Goal: Task Accomplishment & Management: Complete application form

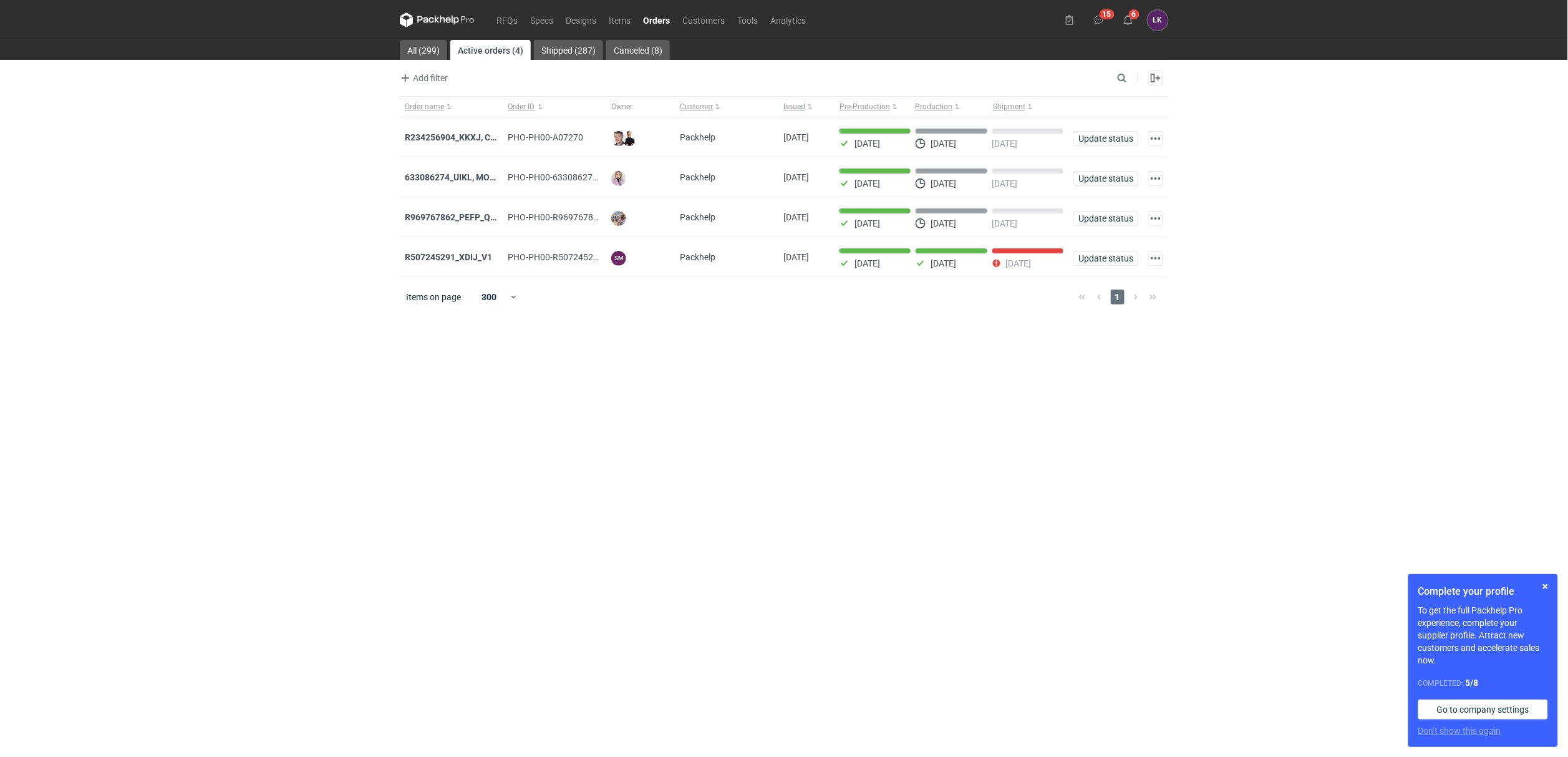
drag, startPoint x: 1406, startPoint y: 347, endPoint x: 1406, endPoint y: 338, distance: 9.0
click at [1406, 345] on div "RFQs Specs Designs Items Orders Customers Tools Analytics 15 6 [PERSON_NAME] Ko…" at bounding box center [784, 378] width 1568 height 757
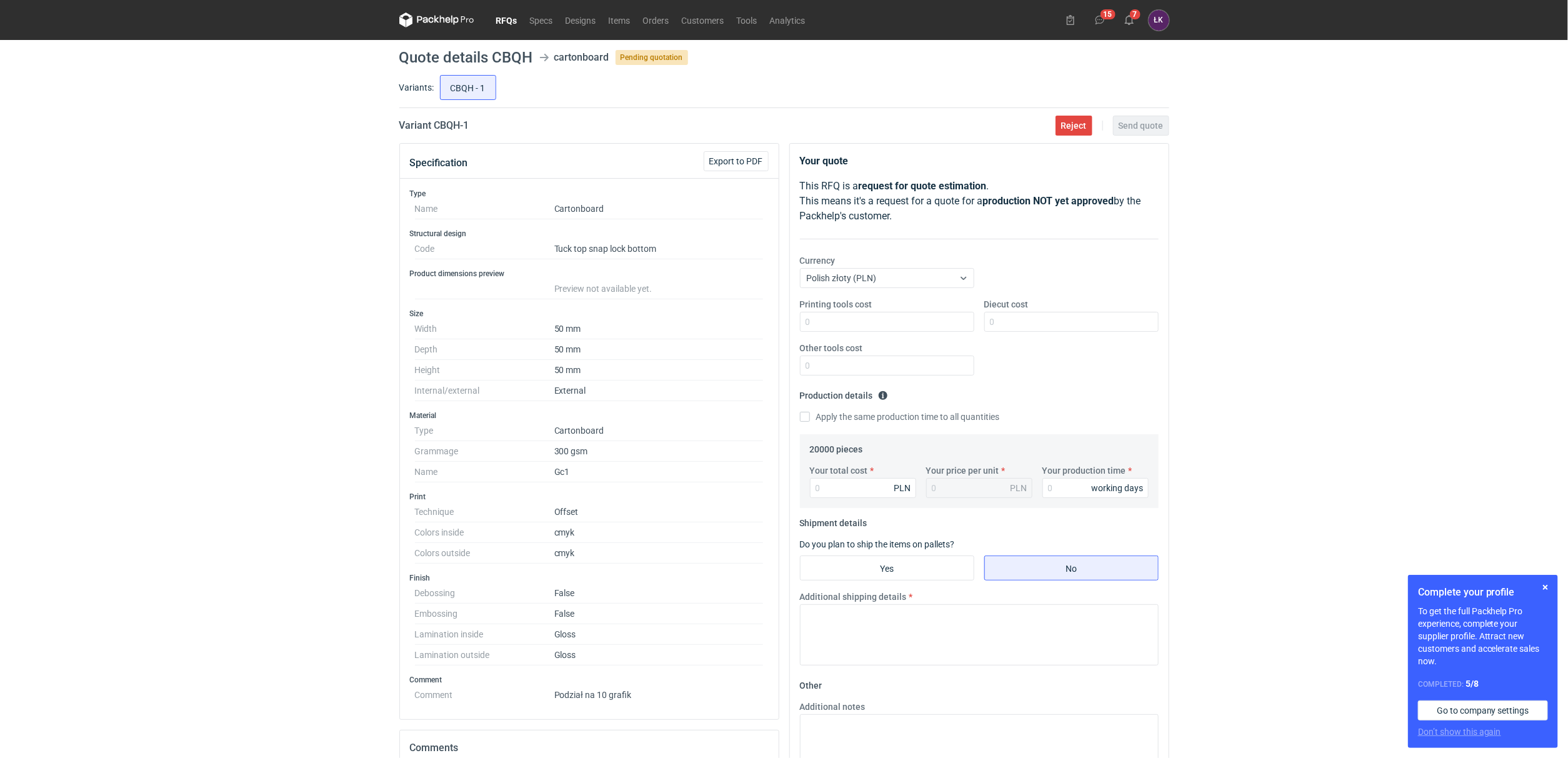
click at [324, 370] on div "RFQs Specs Designs Items Orders Customers Tools Analytics 15 7 ŁK Łukasz Kowals…" at bounding box center [784, 379] width 1568 height 758
drag, startPoint x: 412, startPoint y: 535, endPoint x: 579, endPoint y: 665, distance: 211.6
click at [579, 665] on div "Type Name Cartonboard Structural design Code Tuck top snap lock bottom Product …" at bounding box center [588, 448] width 379 height 541
click at [712, 546] on dd "cmyk" at bounding box center [658, 553] width 209 height 21
click at [341, 494] on div "RFQs Specs Designs Items Orders Customers Tools Analytics 15 7 ŁK Łukasz Kowals…" at bounding box center [784, 379] width 1568 height 758
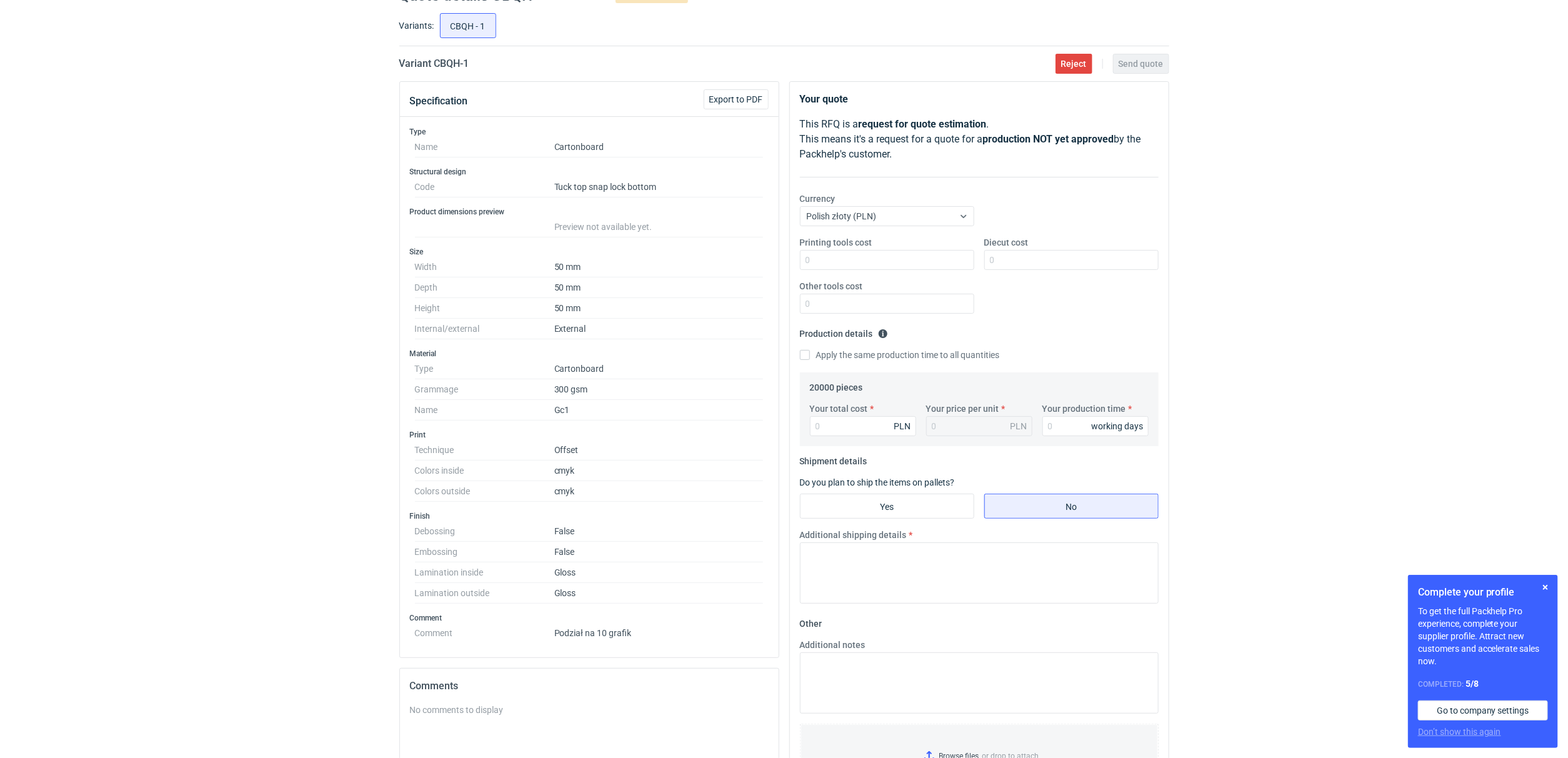
scroll to position [93, 0]
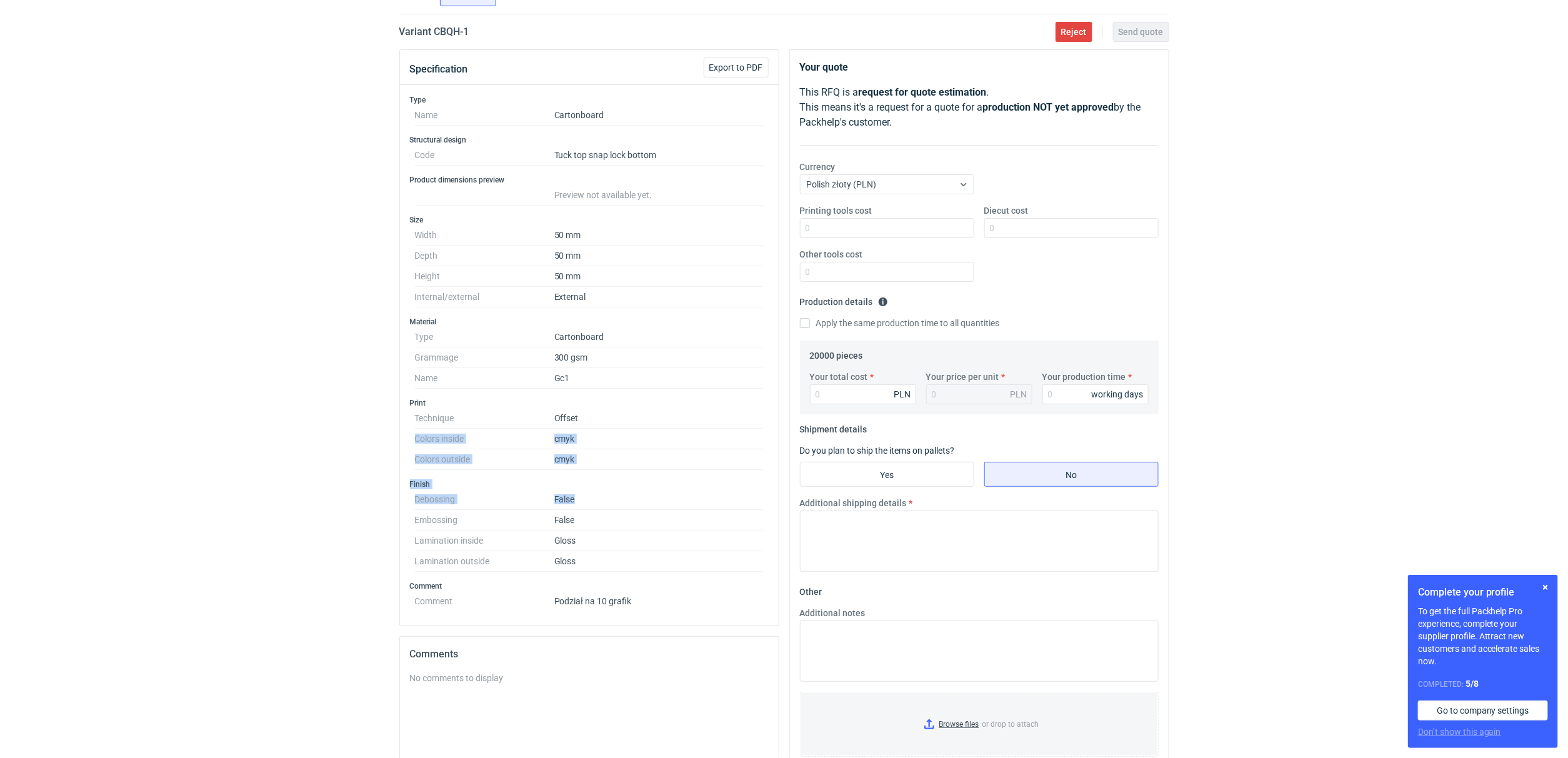
drag, startPoint x: 366, startPoint y: 442, endPoint x: 628, endPoint y: 508, distance: 270.2
click at [628, 508] on div "RFQs Specs Designs Items Orders Customers Tools Analytics 15 7 ŁK Łukasz Kowals…" at bounding box center [784, 285] width 1568 height 758
click at [846, 385] on input "Your total cost" at bounding box center [862, 394] width 106 height 20
type input "137"
type input "0.01"
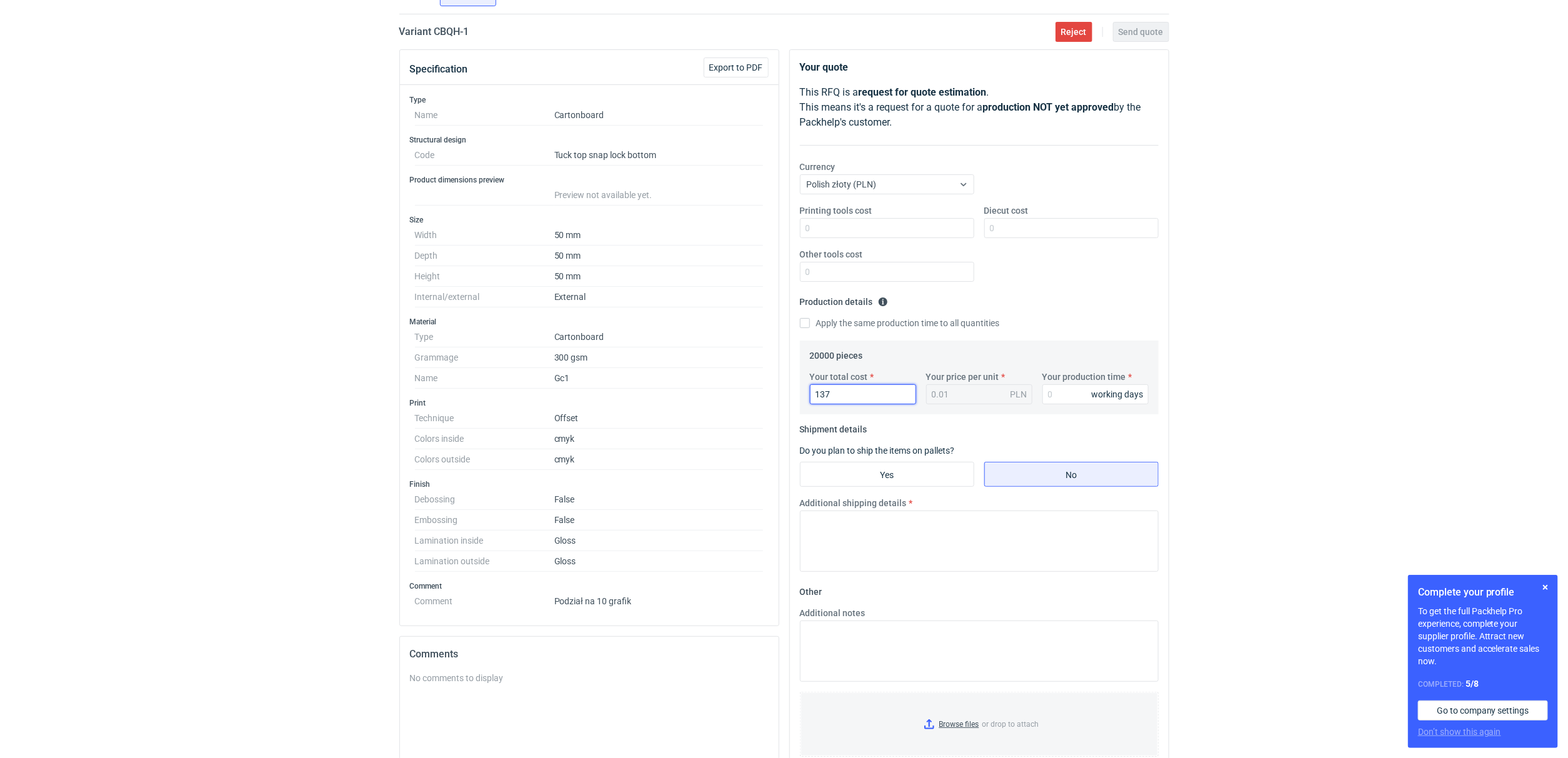
type input "13"
type input "13400"
type input "0.67"
type input "13400"
drag, startPoint x: 1057, startPoint y: 394, endPoint x: 1088, endPoint y: 394, distance: 31.0
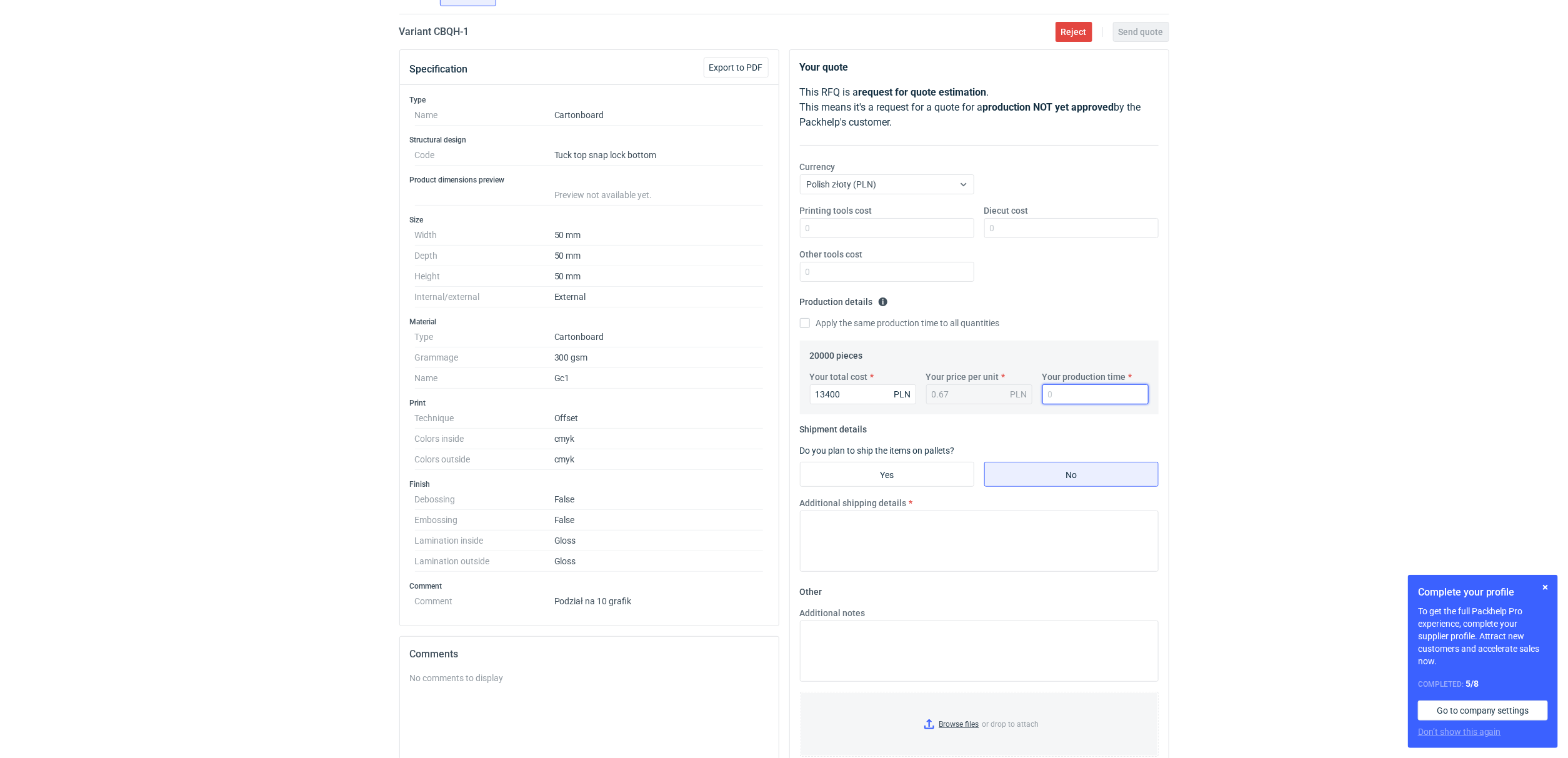
click at [1057, 394] on input "Your production time" at bounding box center [1095, 394] width 106 height 20
type input "15"
click at [1046, 214] on div "Diecut cost" at bounding box center [1071, 220] width 184 height 33
click at [1034, 227] on input "Diecut cost" at bounding box center [1071, 228] width 175 height 20
type input "1650"
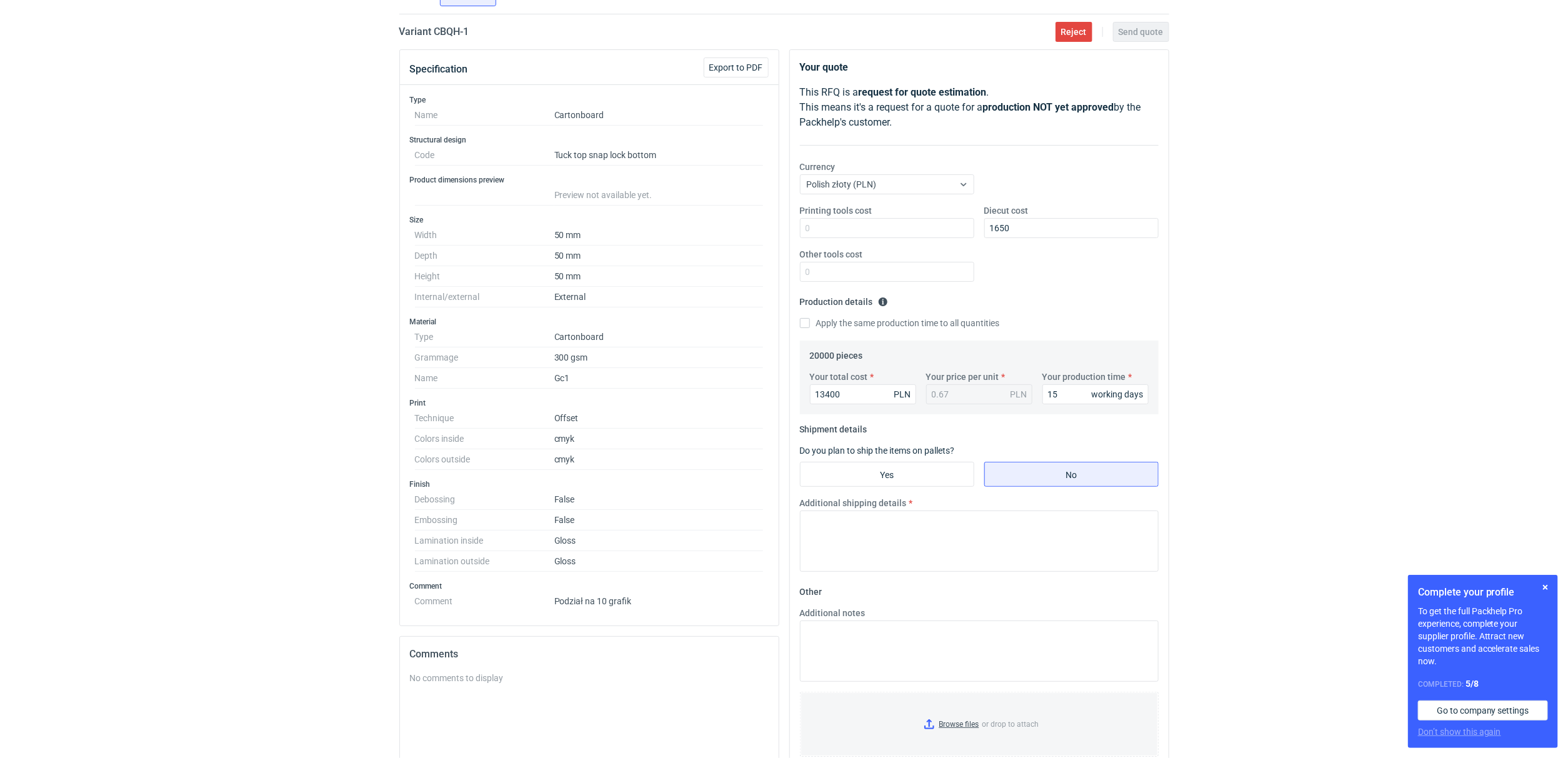
click at [893, 318] on label "Apply the same production time to all quantities" at bounding box center [900, 322] width 200 height 12
click at [810, 318] on input "Apply the same production time to all quantities" at bounding box center [805, 322] width 10 height 10
checkbox input "true"
click at [867, 475] on input "Yes" at bounding box center [886, 474] width 173 height 24
radio input "true"
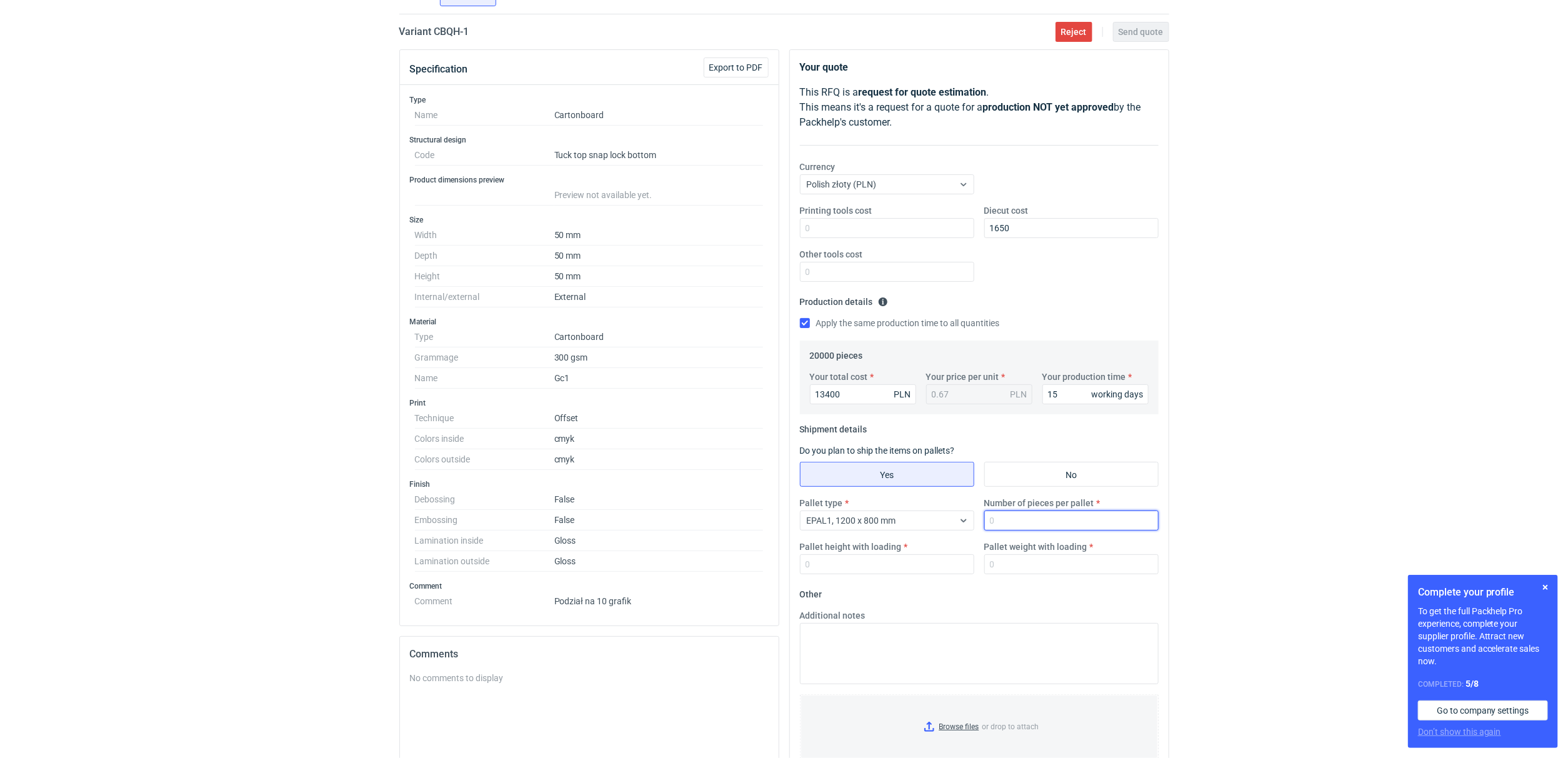
drag, startPoint x: 1000, startPoint y: 522, endPoint x: 1175, endPoint y: 518, distance: 175.0
click at [1001, 522] on input "Number of pieces per pallet" at bounding box center [1071, 520] width 175 height 20
type input "20000"
click at [1075, 553] on div "Pallet weight with loading" at bounding box center [1071, 557] width 184 height 33
click at [1047, 553] on div "Pallet weight with loading" at bounding box center [1071, 557] width 184 height 33
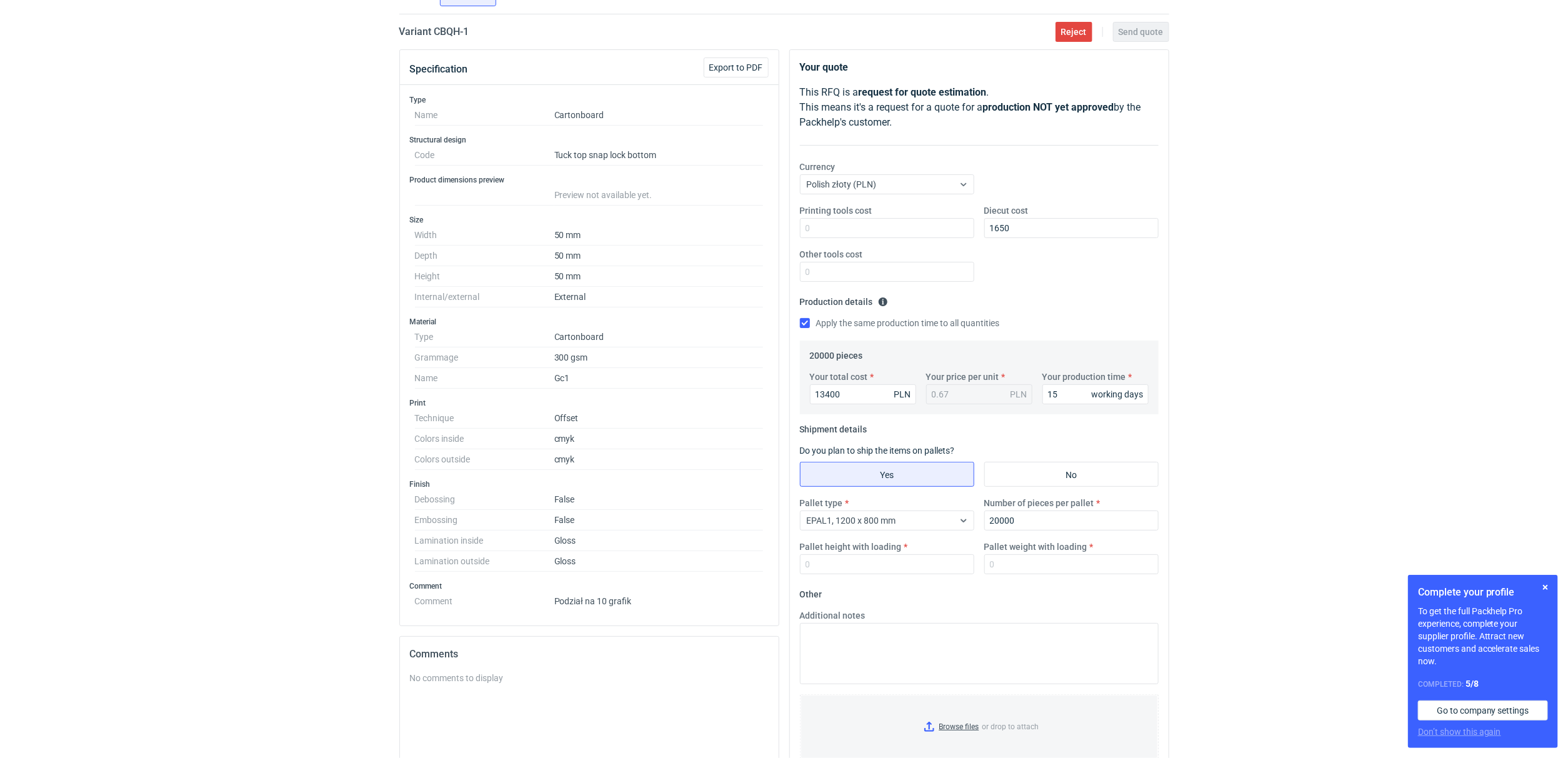
click at [1032, 581] on div "Pallet type EPAL1, 1200 x 800 mm Number of pieces per pallet 20000 Pallet heigh…" at bounding box center [979, 541] width 369 height 88
click at [1039, 562] on input "Pallet weight with loading" at bounding box center [1071, 563] width 175 height 20
type input "200"
click at [824, 548] on label "Pallet height with loading" at bounding box center [851, 546] width 102 height 12
click at [824, 554] on input "Pallet height with loading" at bounding box center [887, 563] width 175 height 20
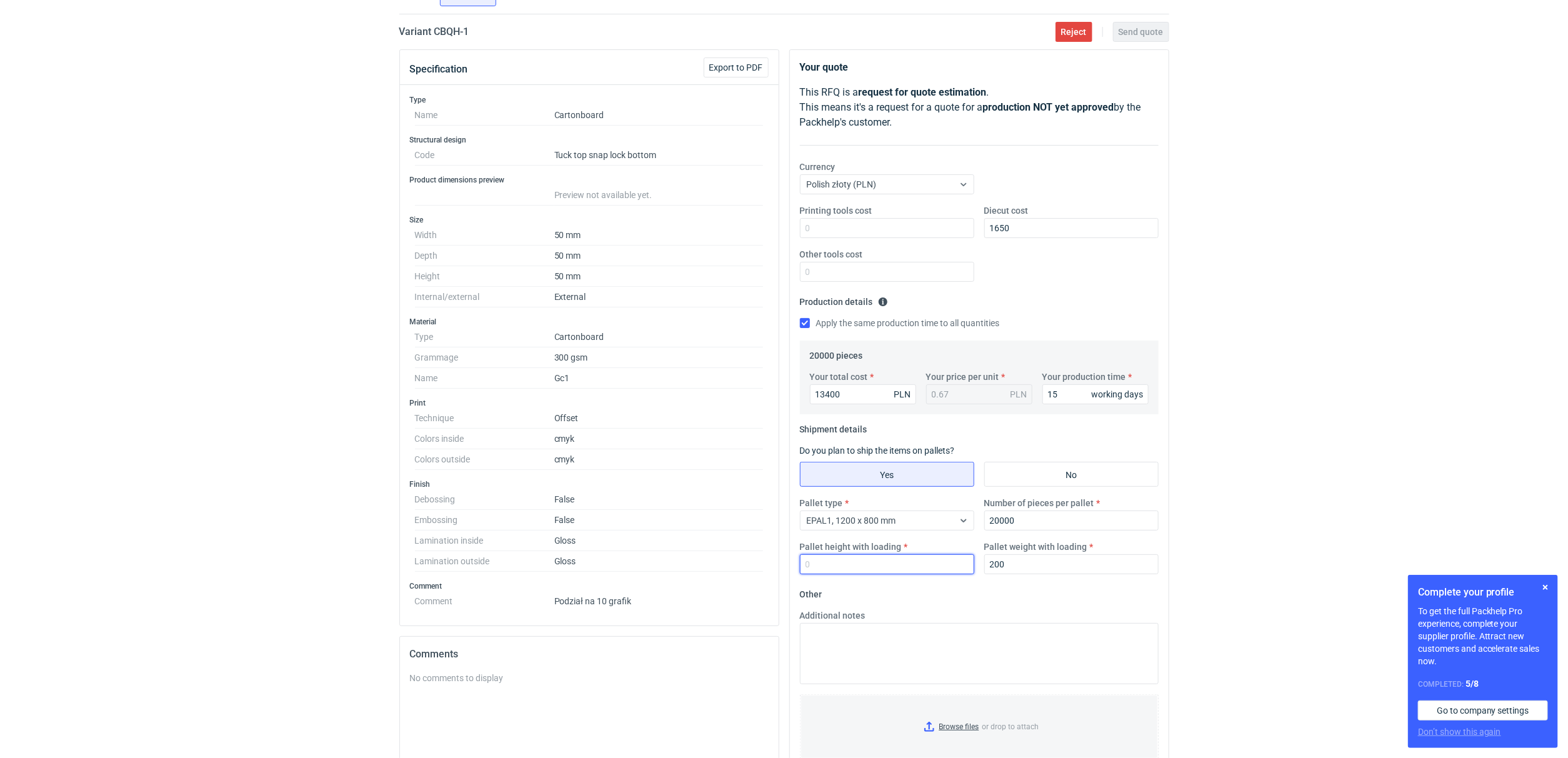
click at [826, 563] on input "Pallet height with loading" at bounding box center [887, 563] width 175 height 20
type input "160"
click at [1198, 438] on div "RFQs Specs Designs Items Orders Customers Tools Analytics 15 7 ŁK Łukasz Kowals…" at bounding box center [784, 285] width 1568 height 758
click at [1154, 38] on button "Send quote" at bounding box center [1141, 31] width 56 height 20
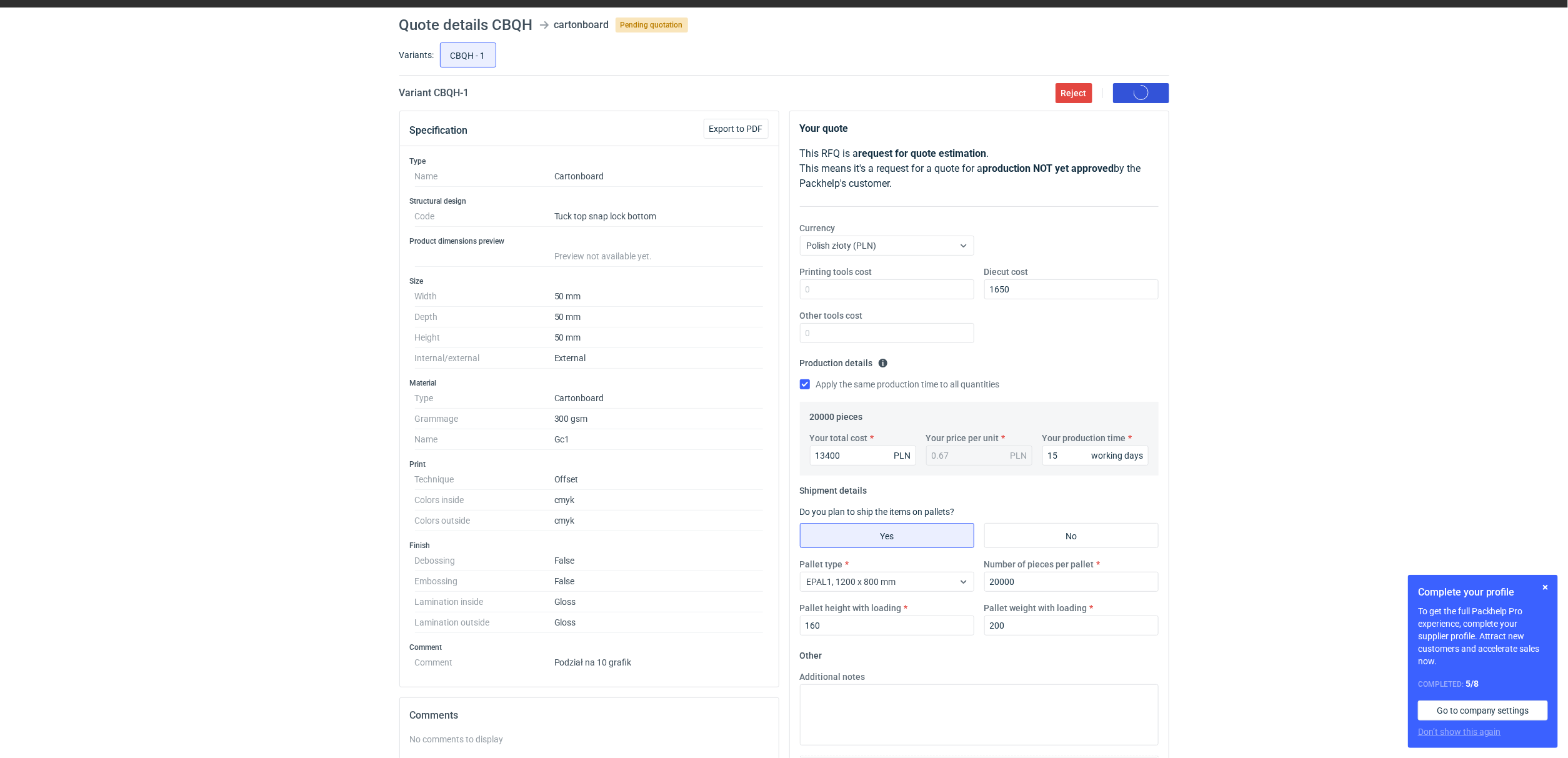
scroll to position [0, 0]
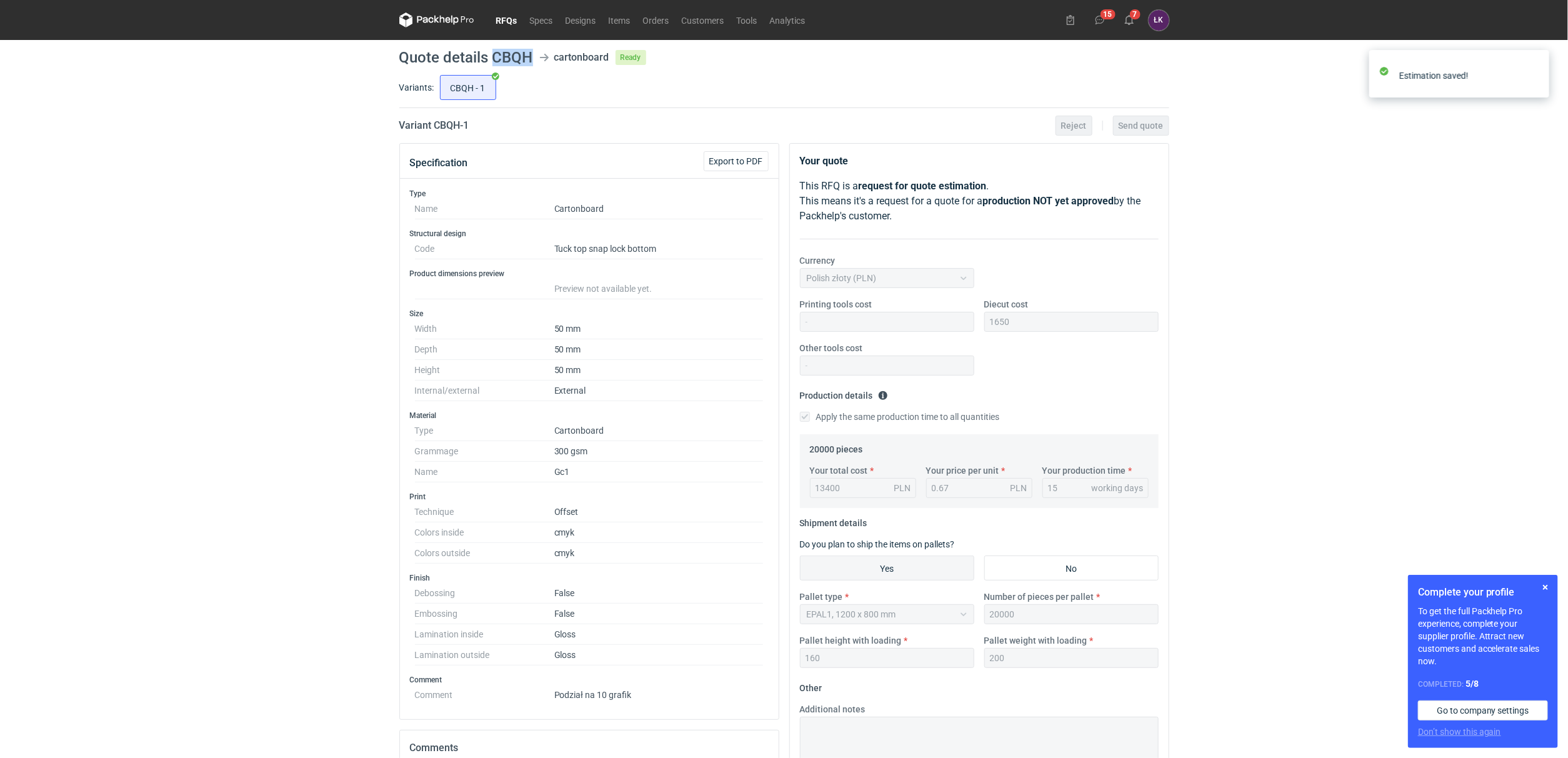
drag, startPoint x: 494, startPoint y: 55, endPoint x: 528, endPoint y: 59, distance: 34.2
click at [528, 59] on h1 "Quote details CBQH" at bounding box center [466, 57] width 134 height 15
copy h1 "CBQH"
click at [187, 236] on div "RFQs Specs Designs Items Orders Customers Tools Analytics 15 7 ŁK Łukasz Kowals…" at bounding box center [784, 379] width 1568 height 758
click at [1131, 21] on use at bounding box center [1128, 20] width 9 height 10
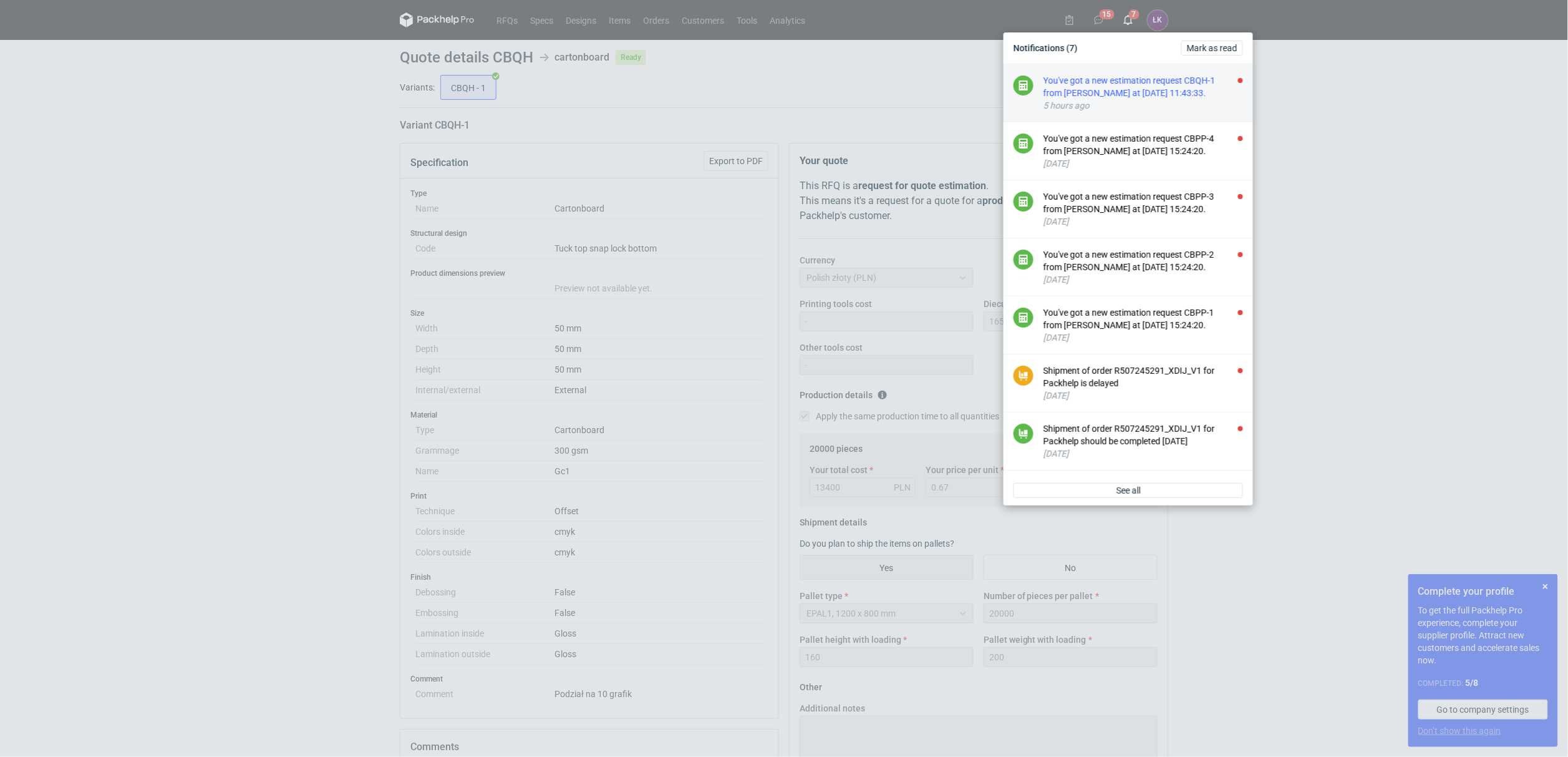
click at [1121, 90] on div "You've got a new estimation request CBQH-1 from Maciej Sikora at 01 Oct 2025 11…" at bounding box center [1143, 87] width 200 height 25
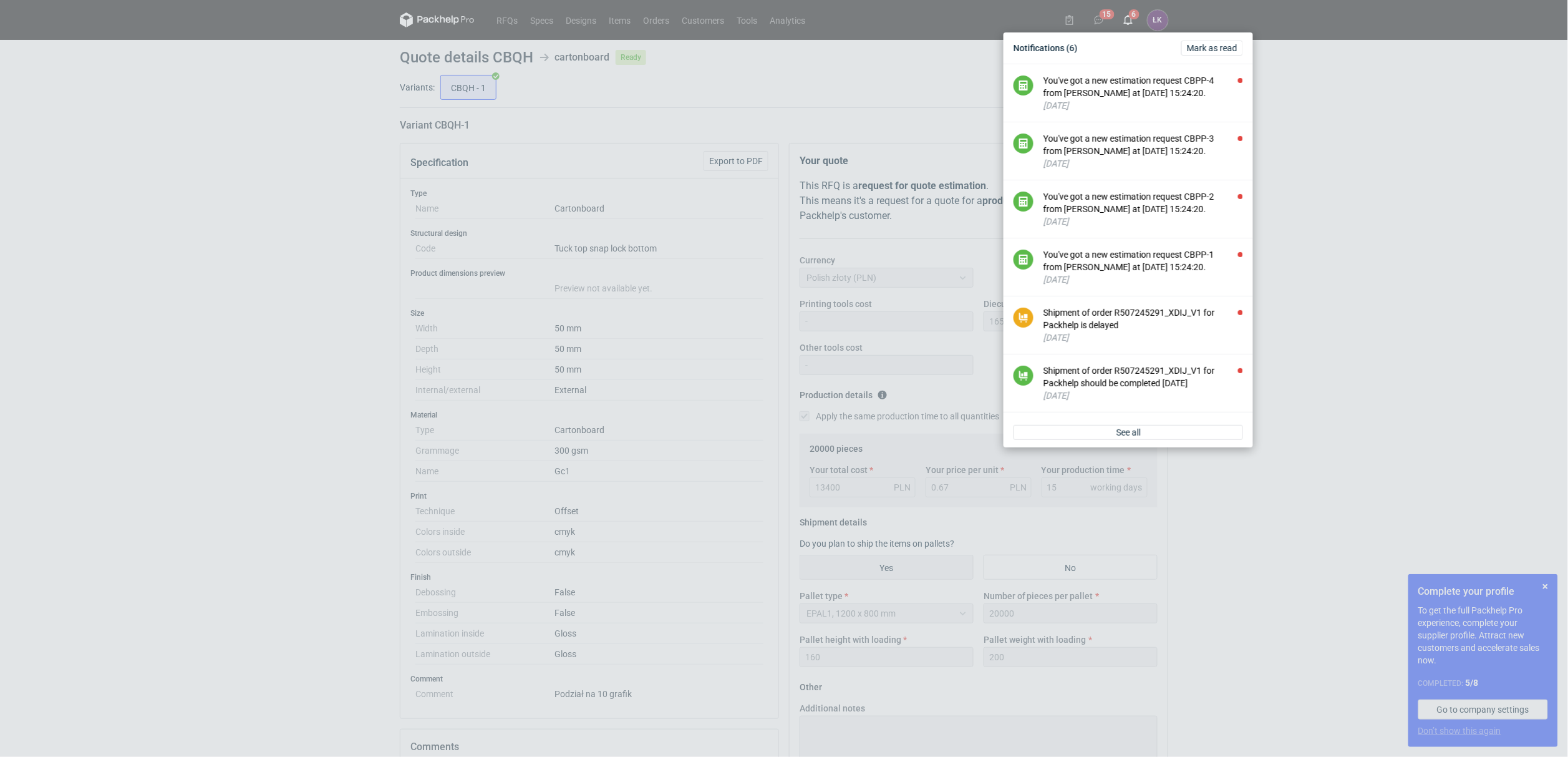
click at [1121, 90] on div "You've got a new estimation request CBPP-4 from Maciej Sikora at 29 Sep 2025 15…" at bounding box center [1143, 87] width 200 height 25
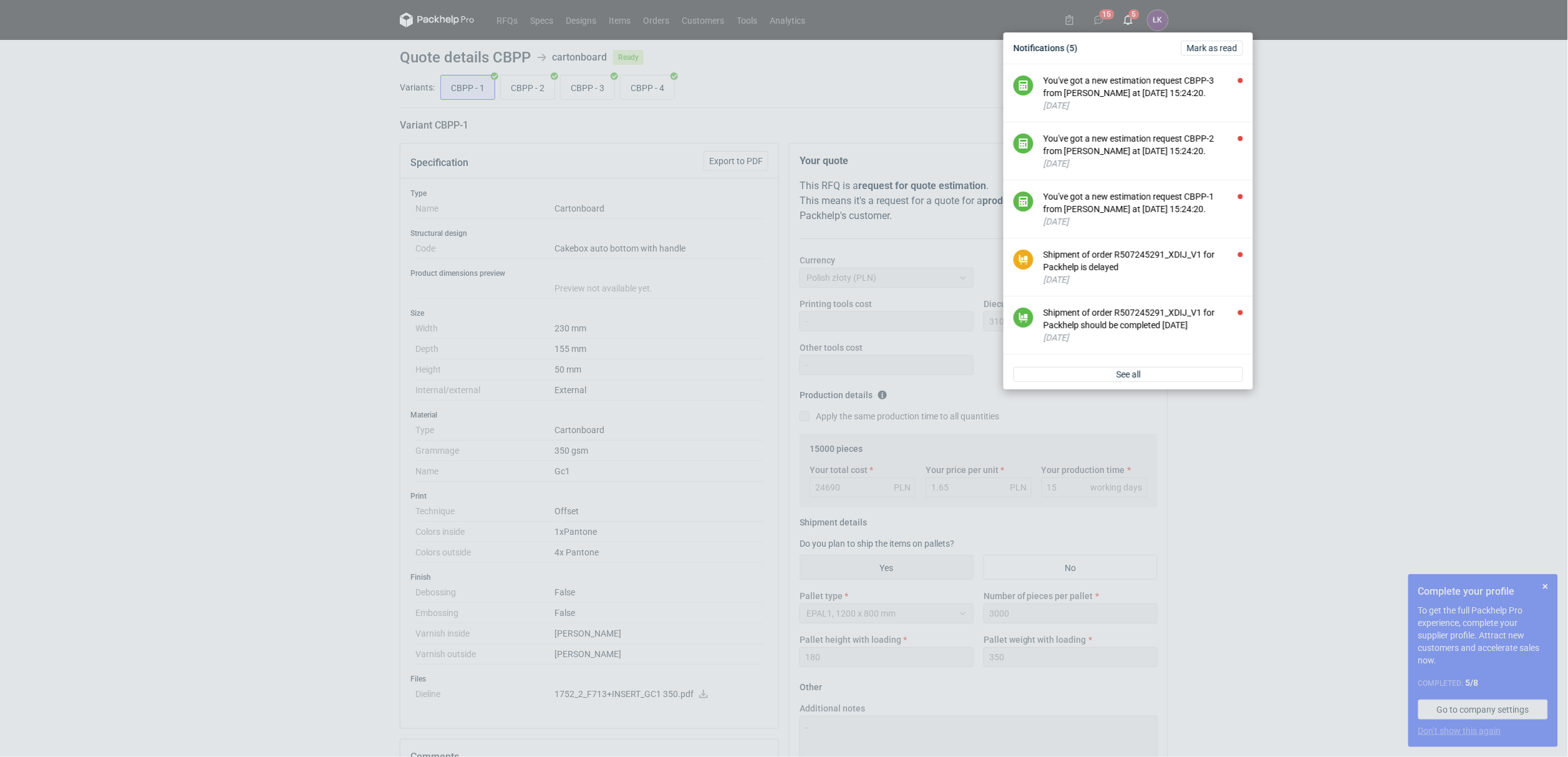
click at [1121, 90] on div "You've got a new estimation request CBPP-3 from Maciej Sikora at 29 Sep 2025 15…" at bounding box center [1143, 87] width 200 height 25
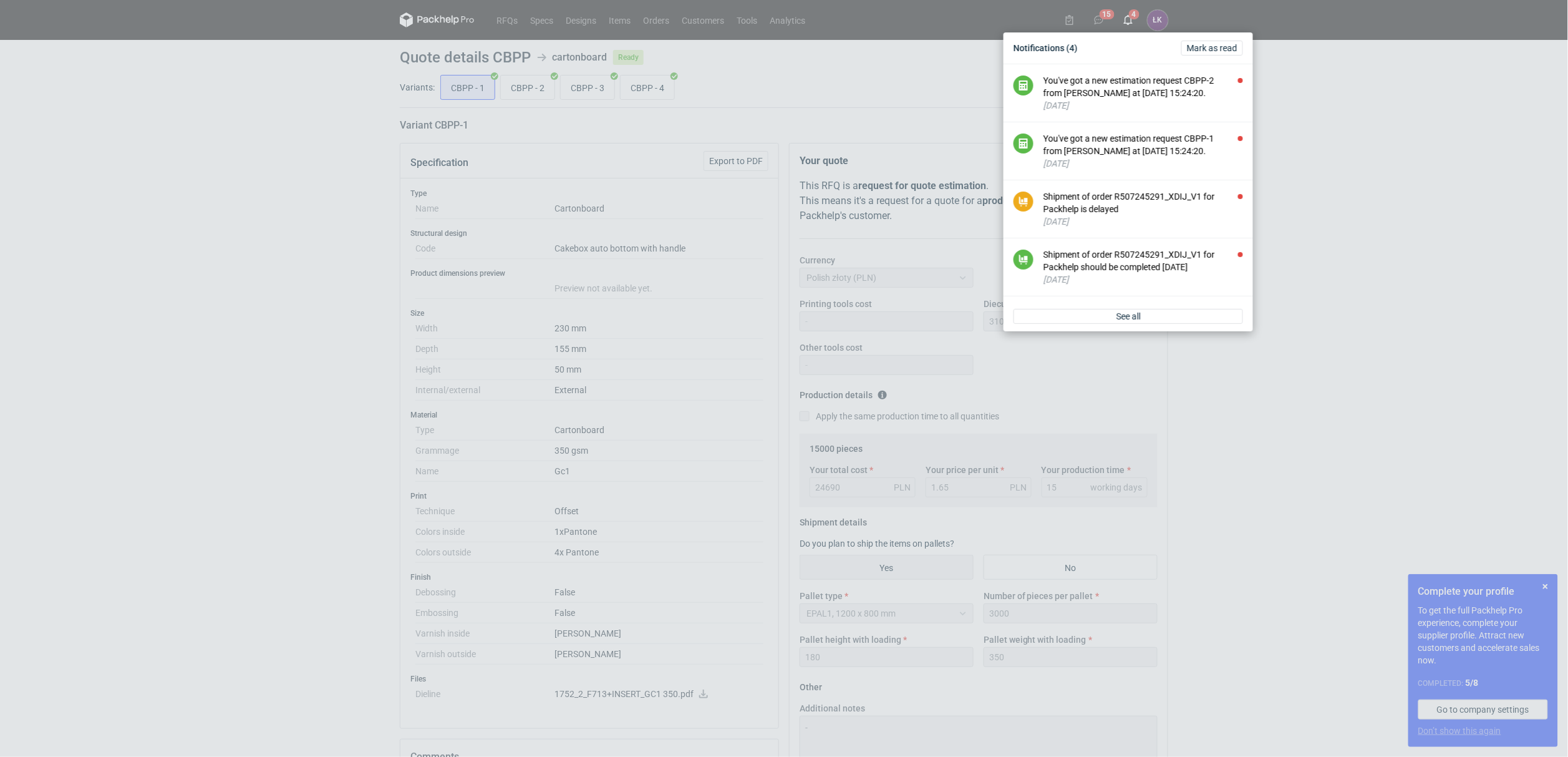
click at [1121, 90] on div "You've got a new estimation request CBPP-2 from Maciej Sikora at 29 Sep 2025 15…" at bounding box center [1143, 87] width 200 height 25
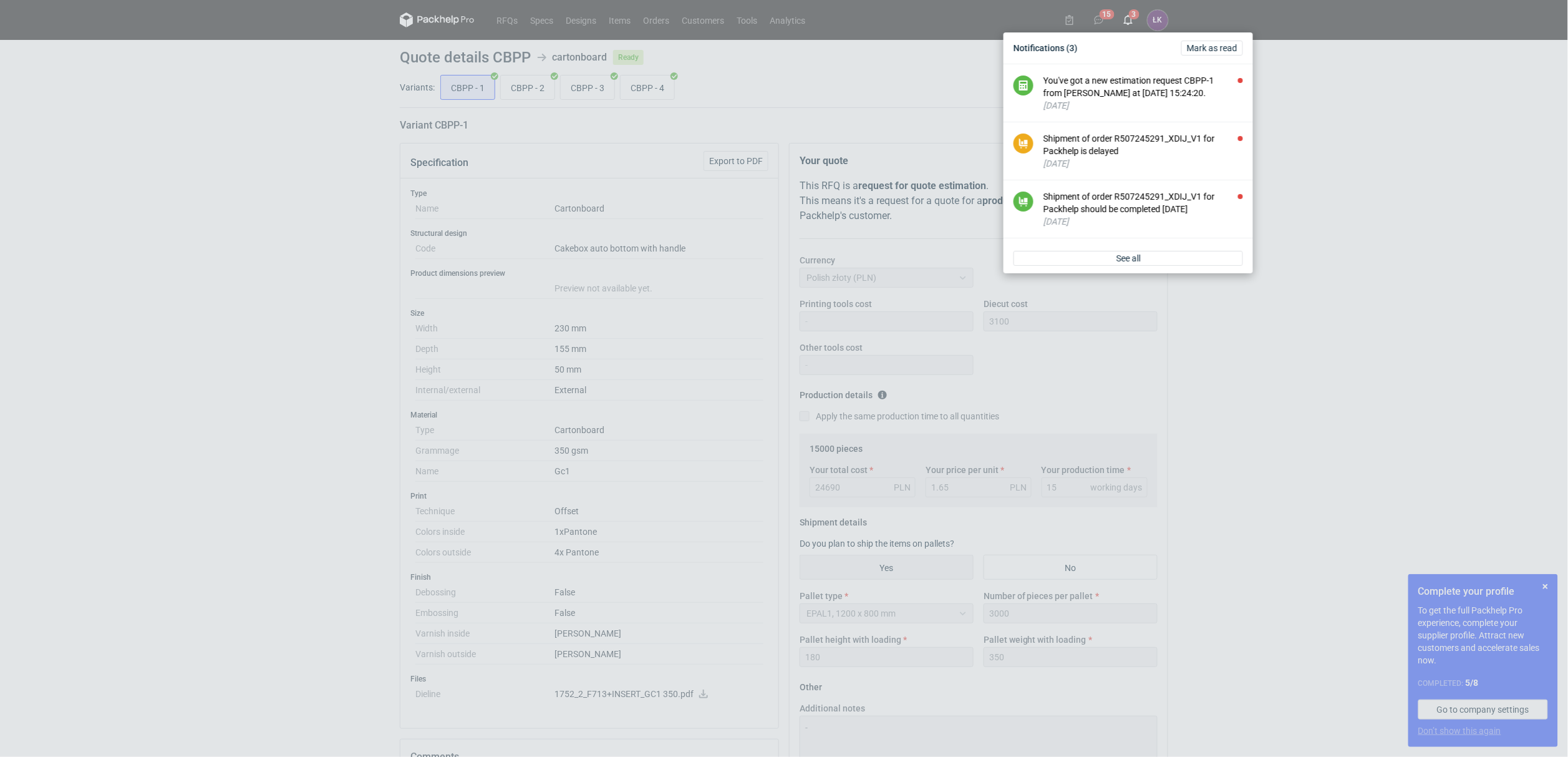
click at [1121, 90] on div "You've got a new estimation request CBPP-1 from Maciej Sikora at 29 Sep 2025 15…" at bounding box center [1143, 87] width 200 height 25
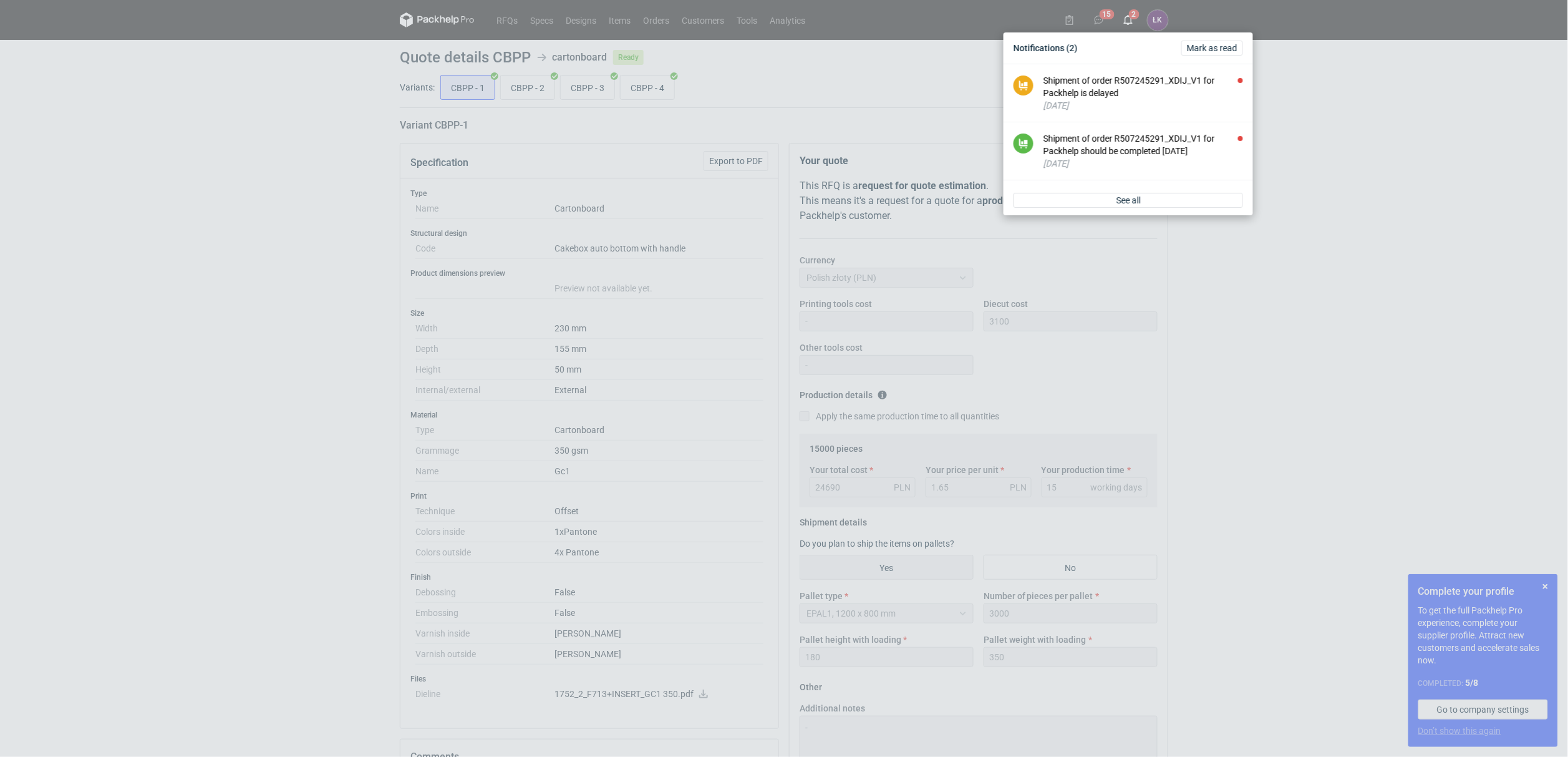
click at [1121, 90] on div "Shipment of order R507245291_XDIJ_V1 for Packhelp is delayed" at bounding box center [1143, 87] width 200 height 25
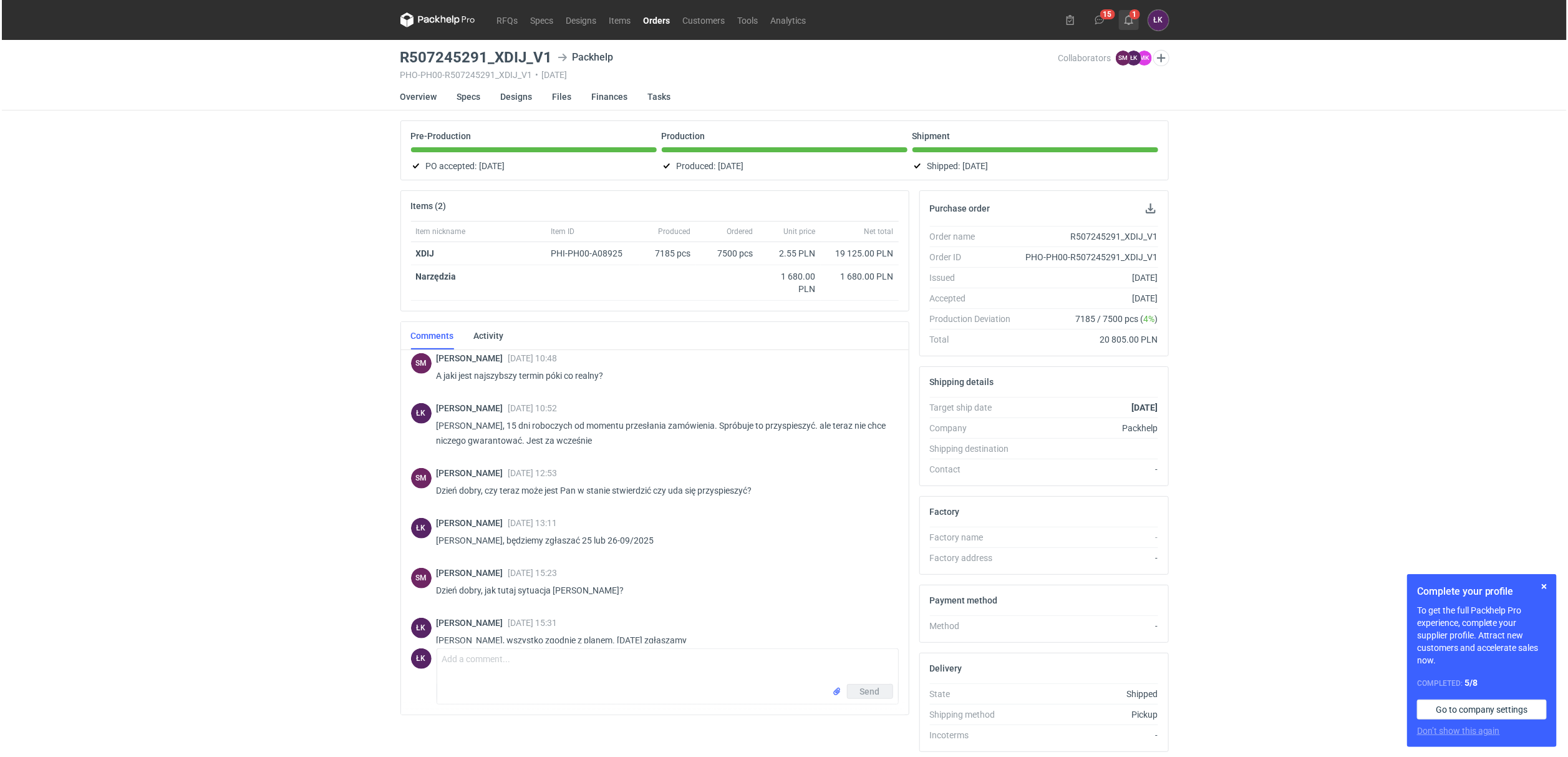
scroll to position [610, 0]
click at [1122, 22] on icon at bounding box center [1127, 20] width 10 height 10
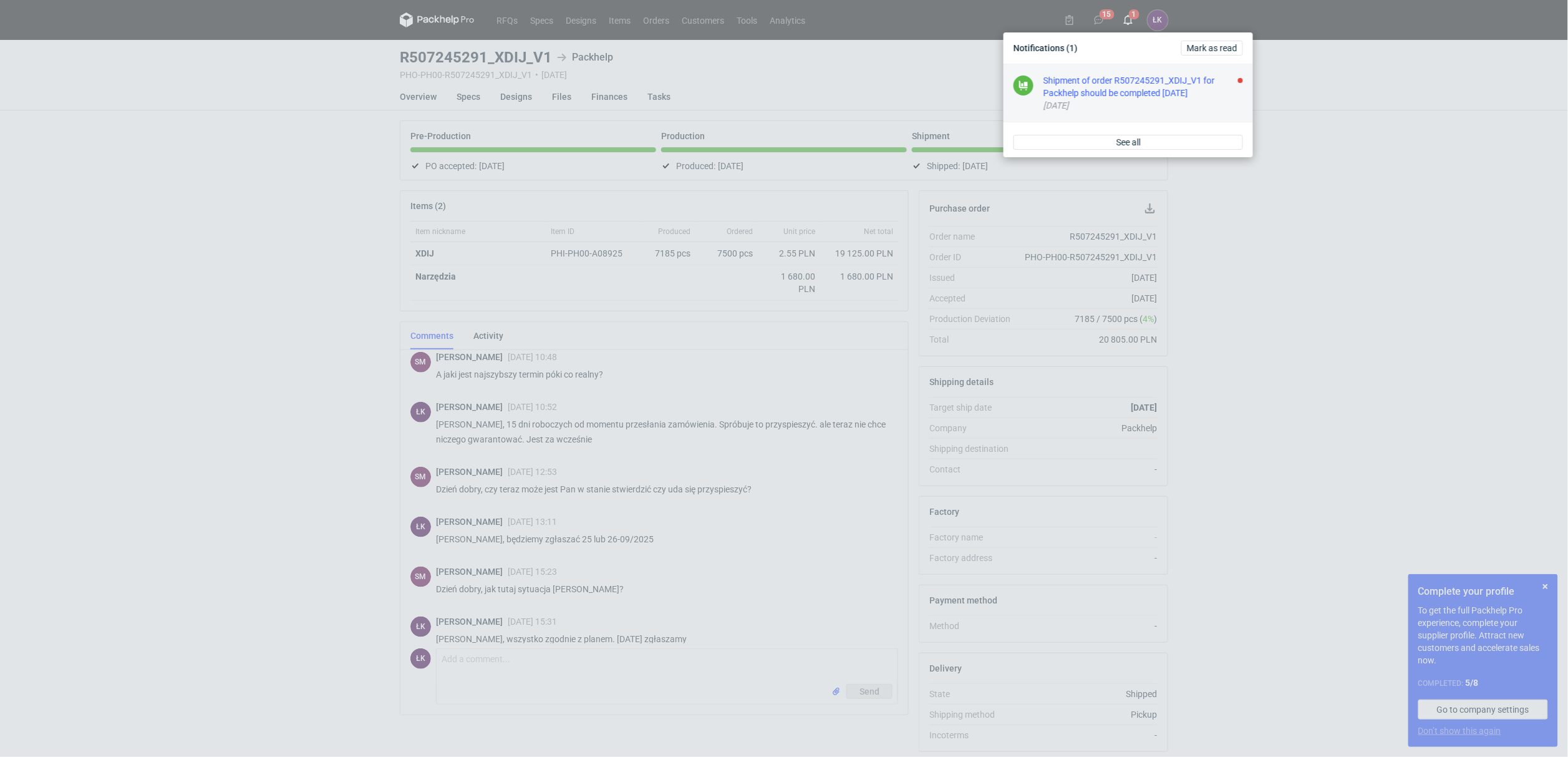
click at [1111, 96] on div "Shipment of order R507245291_XDIJ_V1 for Packhelp should be completed today" at bounding box center [1143, 87] width 200 height 25
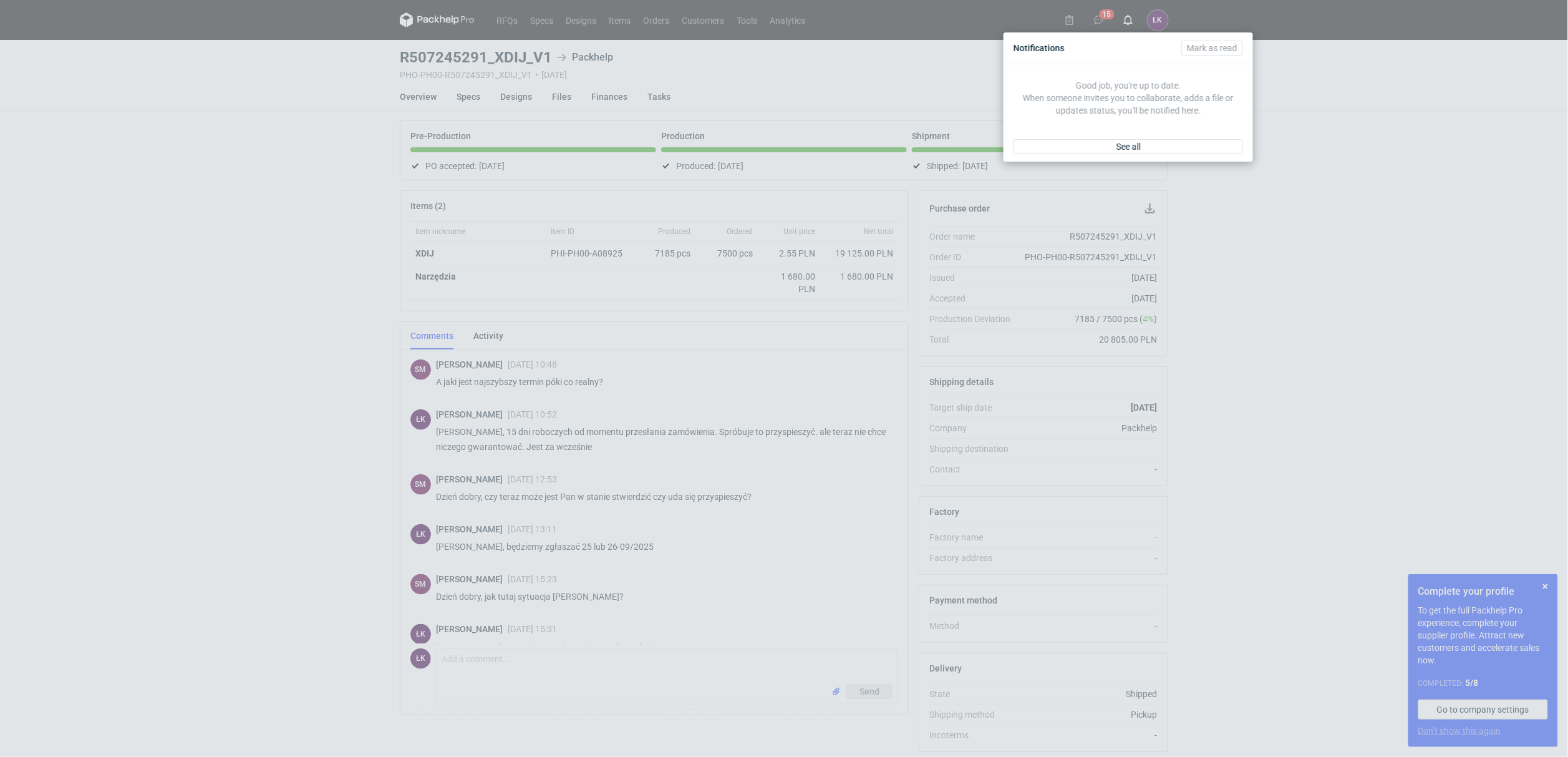
click at [1363, 309] on div "Notifications Mark as read Good job, you're up to date. When someone invites yo…" at bounding box center [784, 378] width 1568 height 757
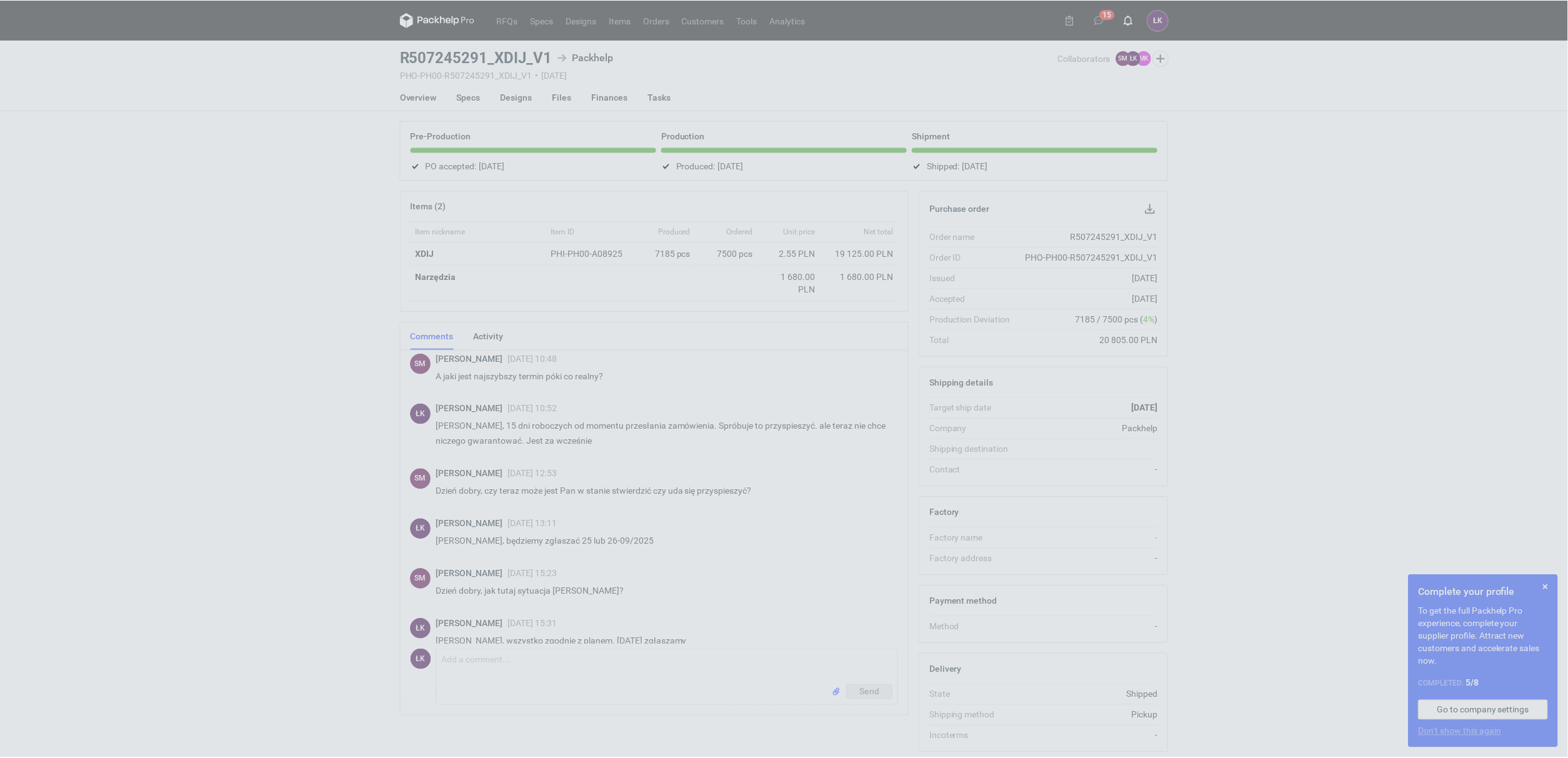
scroll to position [611, 0]
